Goal: Task Accomplishment & Management: Use online tool/utility

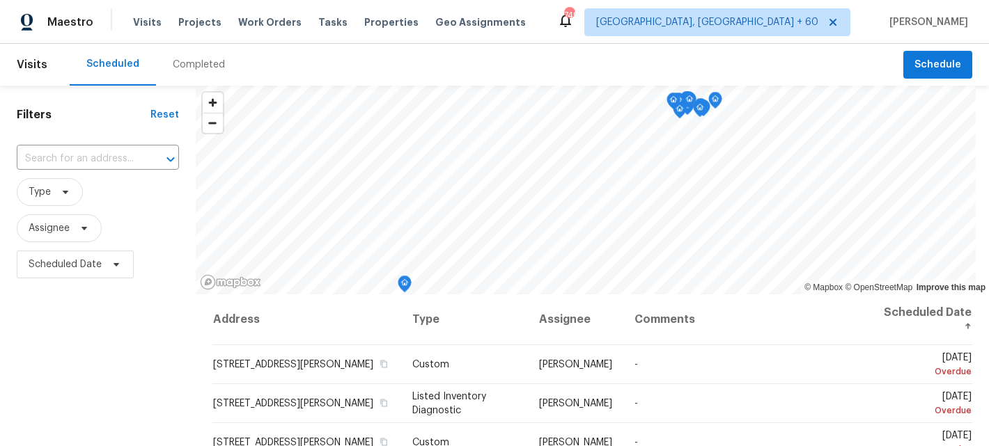
click at [260, 23] on span "Work Orders" at bounding box center [269, 22] width 63 height 14
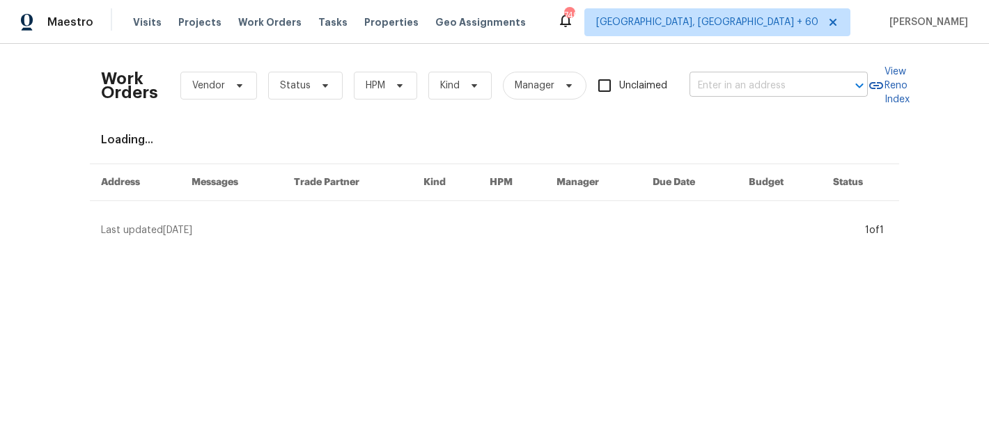
click at [728, 78] on input "text" at bounding box center [758, 86] width 139 height 22
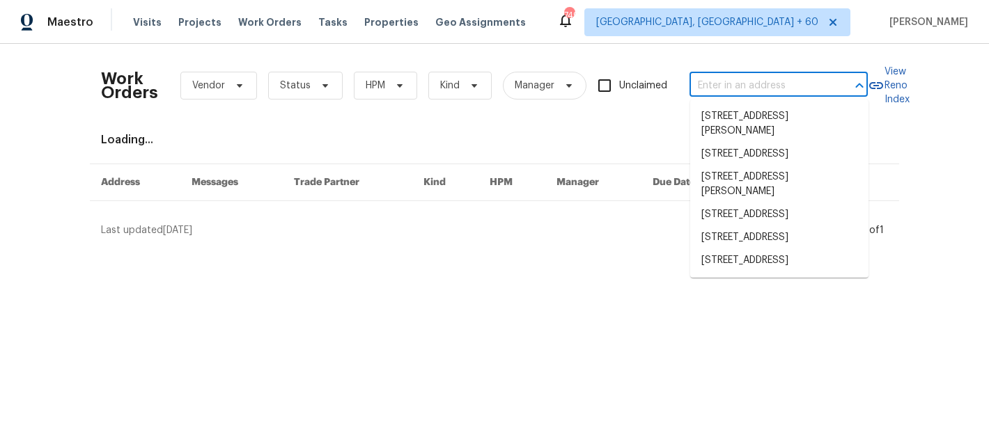
paste input "[STREET_ADDRESS][PERSON_NAME]"
type input "[STREET_ADDRESS][PERSON_NAME]"
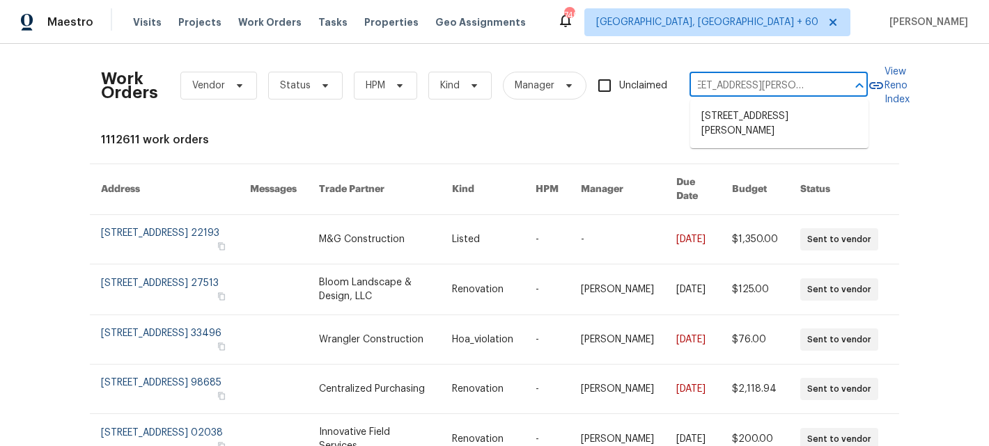
click at [757, 129] on ul "[STREET_ADDRESS][PERSON_NAME]" at bounding box center [779, 124] width 178 height 49
click at [754, 125] on li "[STREET_ADDRESS][PERSON_NAME]" at bounding box center [779, 124] width 178 height 38
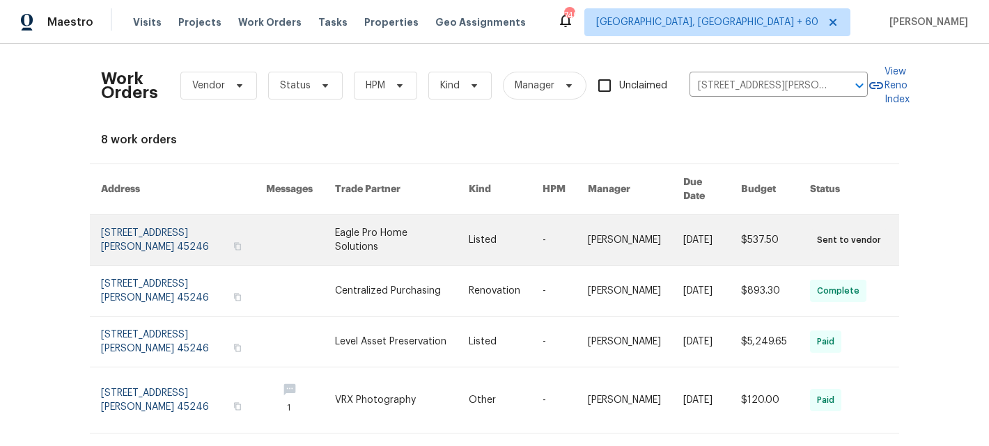
click at [582, 230] on td "[PERSON_NAME]" at bounding box center [623, 240] width 95 height 51
click at [392, 226] on link at bounding box center [402, 240] width 134 height 50
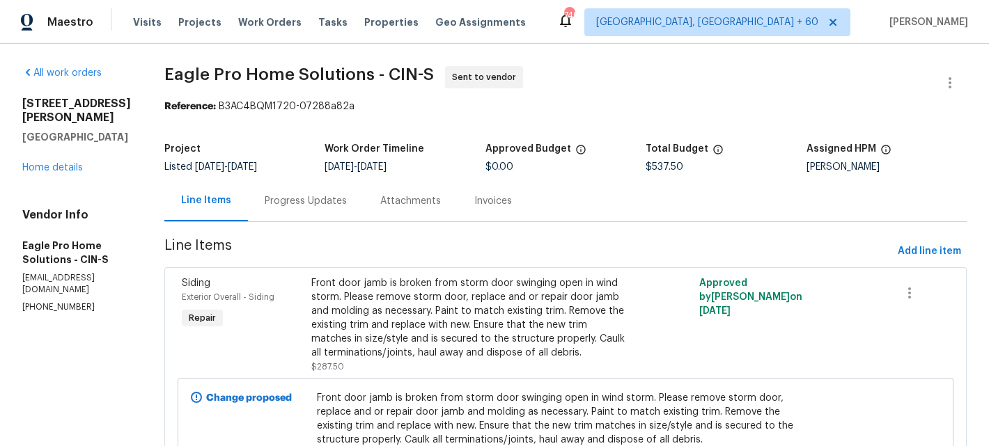
click at [56, 160] on div "[STREET_ADDRESS][PERSON_NAME] Home details" at bounding box center [76, 136] width 109 height 78
click at [54, 163] on link "Home details" at bounding box center [52, 168] width 61 height 10
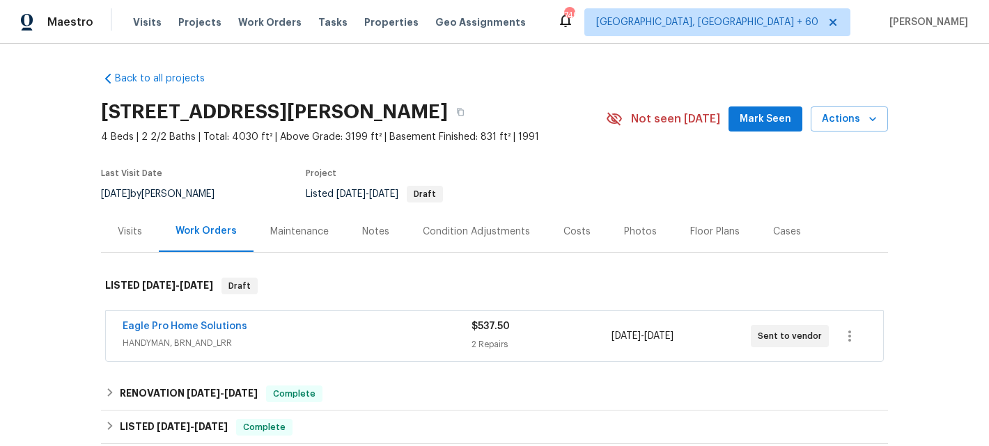
click at [288, 228] on div "Maintenance" at bounding box center [299, 232] width 58 height 14
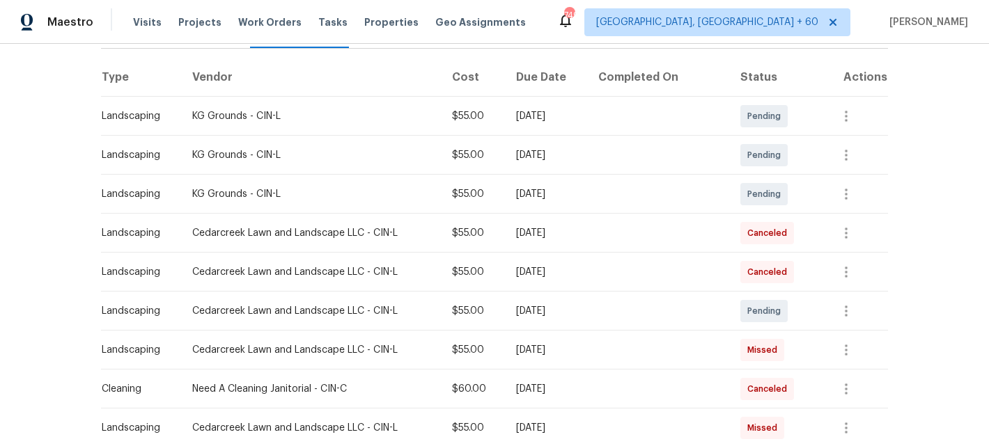
scroll to position [207, 0]
